Goal: Transaction & Acquisition: Book appointment/travel/reservation

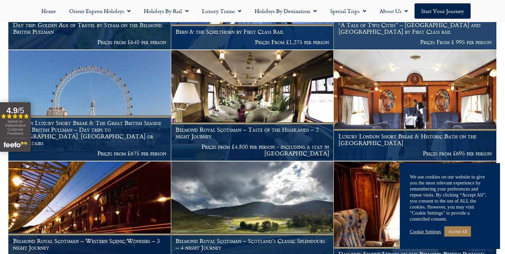
scroll to position [471, 0]
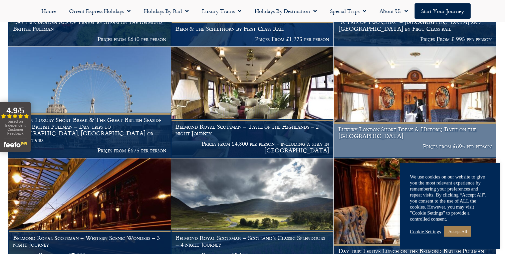
click at [396, 111] on img at bounding box center [415, 102] width 163 height 110
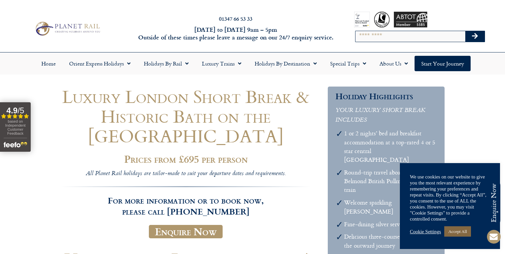
click at [458, 230] on link "Accept All" at bounding box center [457, 231] width 27 height 10
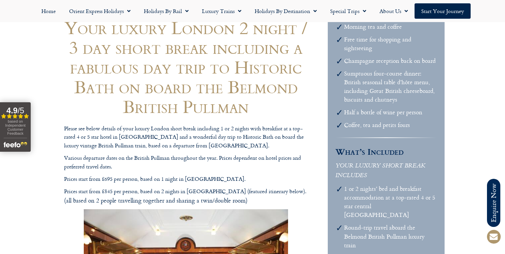
scroll to position [164, 0]
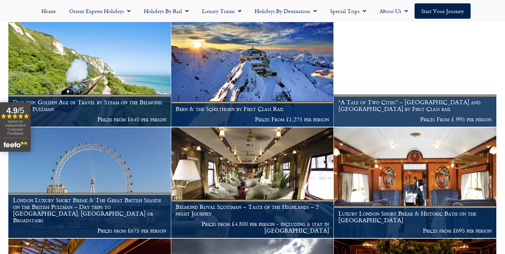
scroll to position [389, 0]
